Goal: Task Accomplishment & Management: Manage account settings

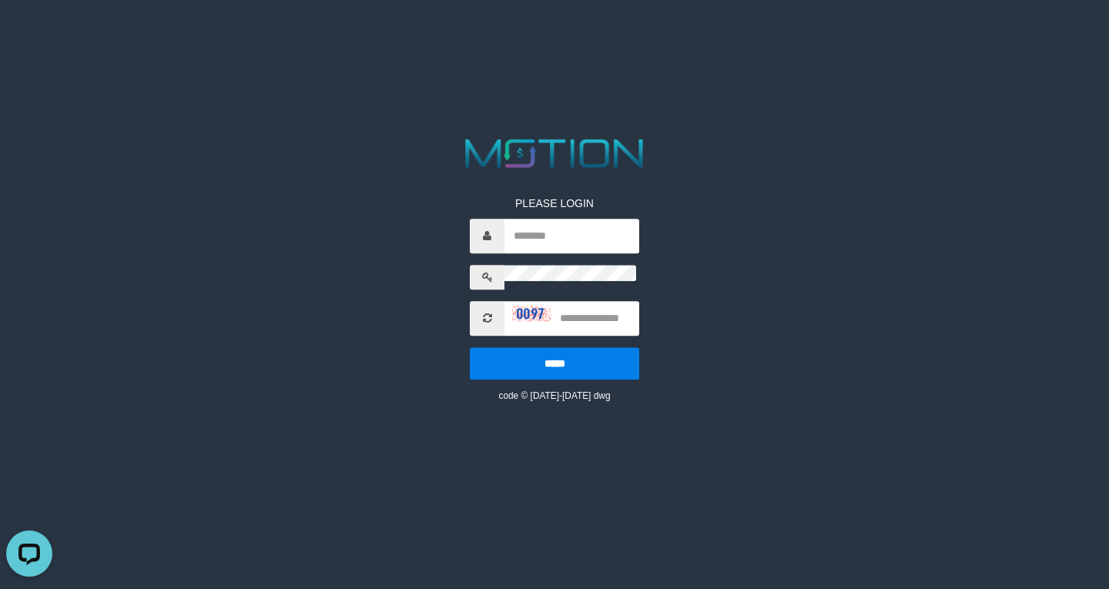
click at [547, 172] on div "PLEASE LOGIN ***** code © 2012-2018 dwg" at bounding box center [554, 287] width 193 height 230
